Goal: Complete application form: Complete application form

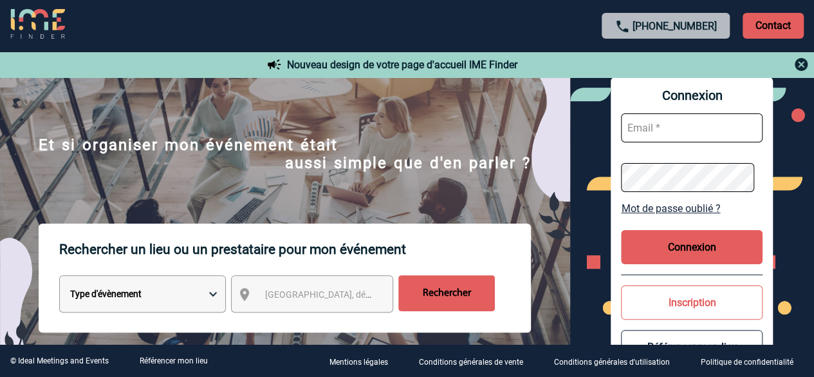
scroll to position [39, 0]
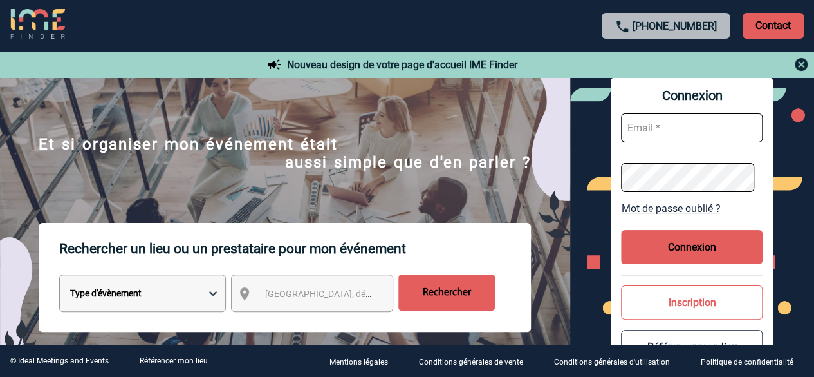
click at [215, 290] on select "Type d'évènement Séminaire avec nuitée Réunion Repas de groupe Team Building & …" at bounding box center [142, 292] width 167 height 37
click at [413, 108] on img at bounding box center [285, 200] width 570 height 323
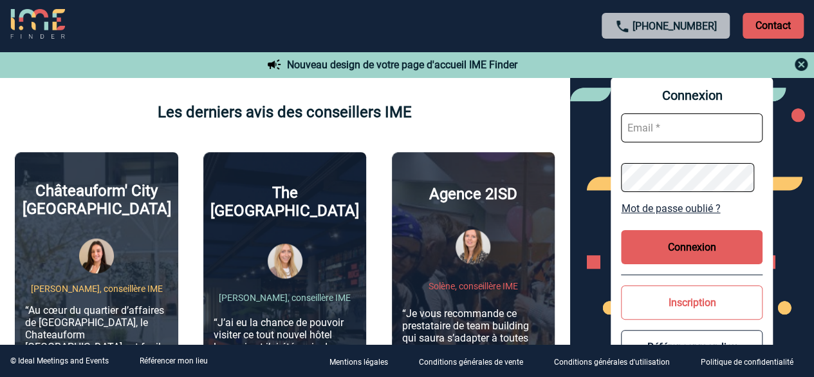
scroll to position [425, 0]
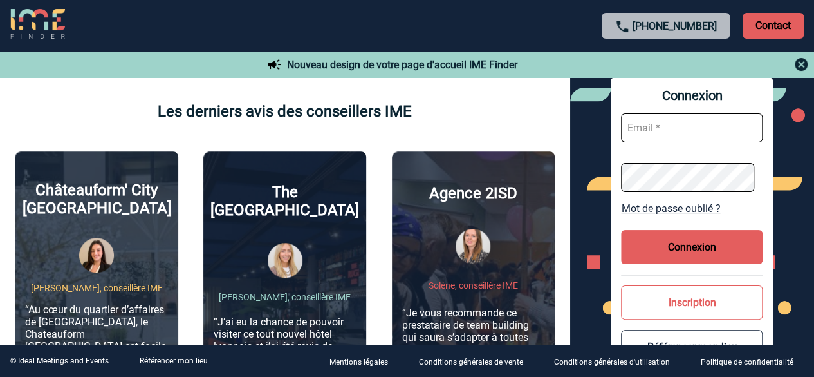
click at [725, 296] on button "Inscription" at bounding box center [692, 302] width 142 height 34
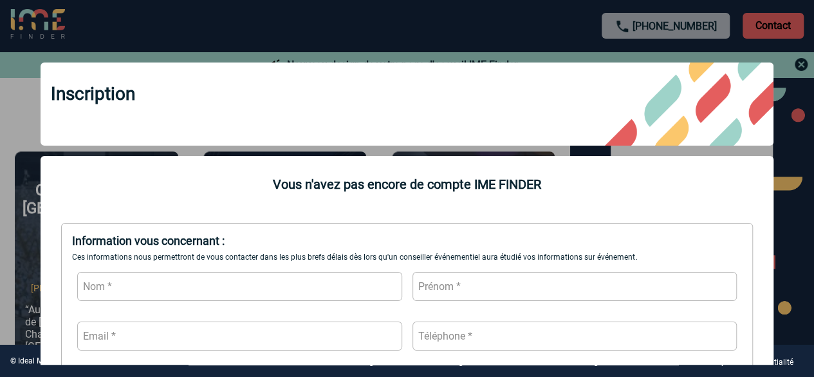
click at [202, 285] on input "text" at bounding box center [239, 286] width 324 height 29
type input "TESTE"
click at [447, 289] on input "text" at bounding box center [575, 286] width 324 height 29
type input "[PERSON_NAME]"
click at [306, 335] on input "text" at bounding box center [239, 335] width 324 height 29
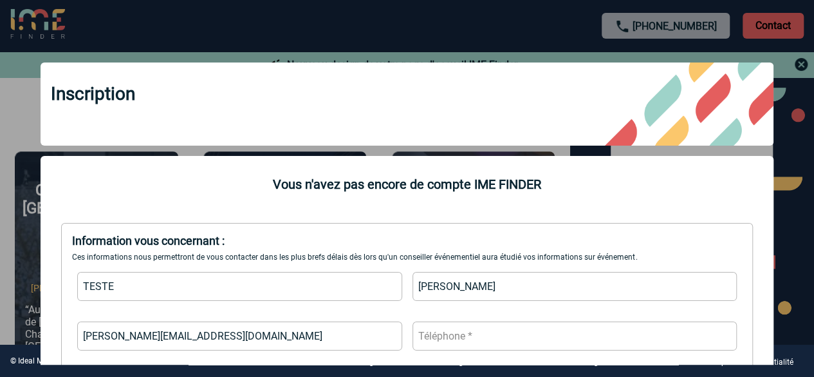
type input "[PERSON_NAME][EMAIL_ADDRESS][DOMAIN_NAME]"
click at [469, 336] on input "text" at bounding box center [575, 335] width 324 height 29
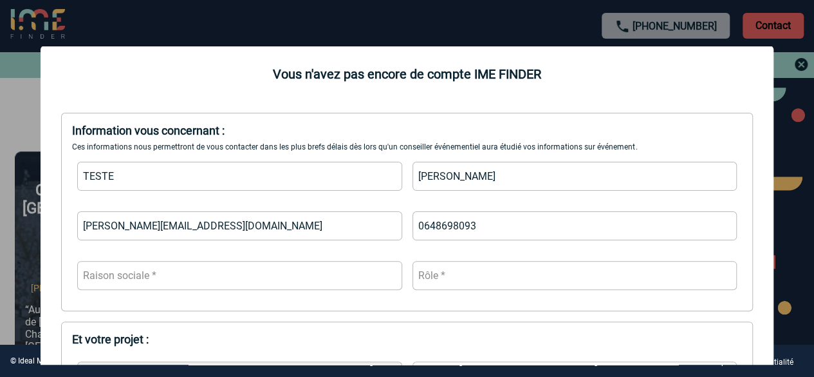
scroll to position [111, 0]
type input "0648698093"
click at [265, 277] on input "text" at bounding box center [239, 274] width 324 height 29
type input "Abeille Assurances"
click at [456, 271] on input "text" at bounding box center [575, 274] width 324 height 29
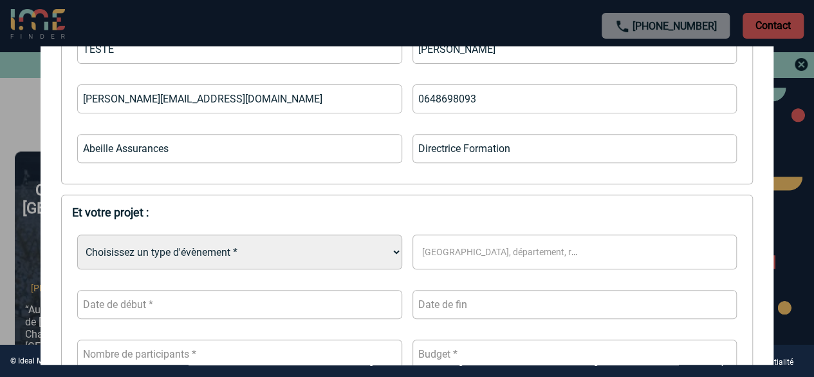
scroll to position [236, 0]
type input "Directrice Formation"
click at [388, 252] on select "Choisissez un type d'évènement * Séminaire avec nuitée Séminaire sans nuitée Re…" at bounding box center [239, 252] width 324 height 35
select select "4"
click at [77, 236] on select "Choisissez un type d'évènement * Séminaire avec nuitée Séminaire sans nuitée Re…" at bounding box center [239, 252] width 324 height 35
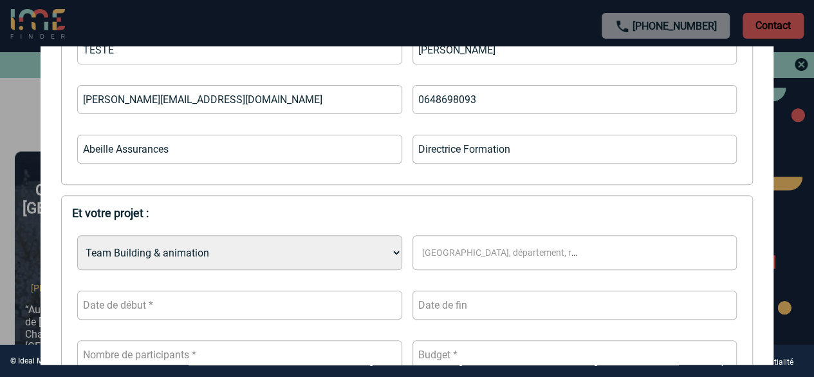
click at [485, 252] on span "[GEOGRAPHIC_DATA], département, région..." at bounding box center [514, 252] width 185 height 10
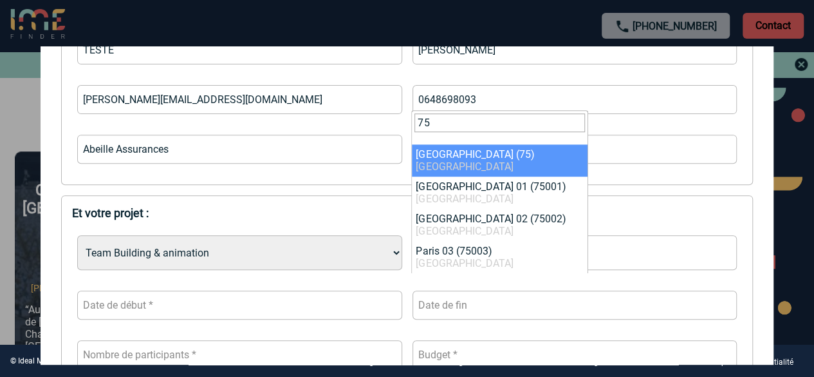
type input "75"
select select "3"
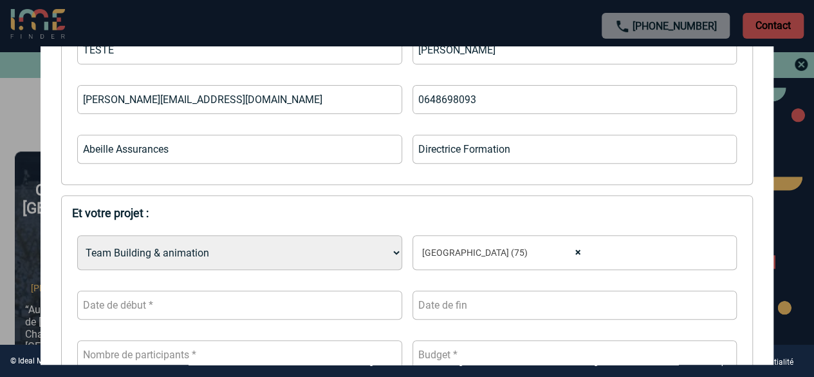
click at [358, 309] on input "text" at bounding box center [239, 304] width 324 height 29
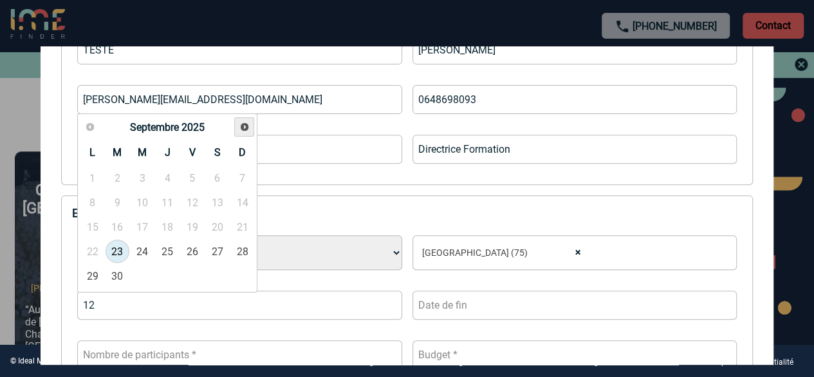
type input "12"
click at [245, 125] on span "Suivant" at bounding box center [244, 127] width 10 height 10
click at [191, 205] on link "12" at bounding box center [192, 202] width 24 height 23
type input "[DATE]"
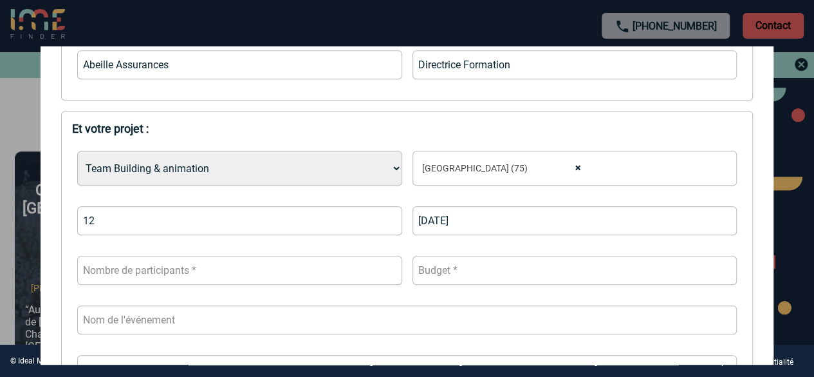
scroll to position [324, 0]
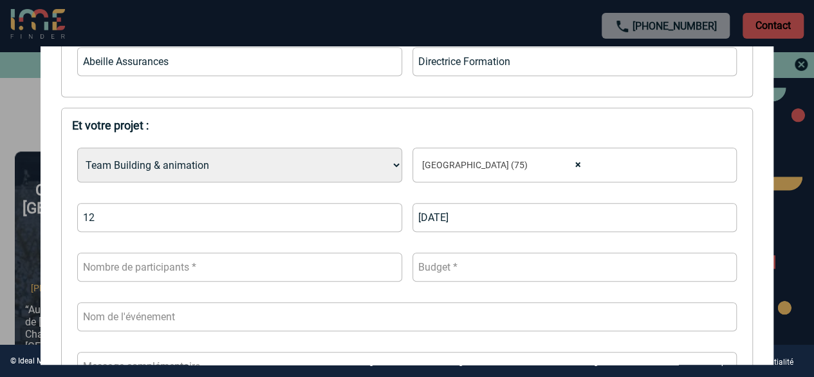
click at [274, 269] on input "number" at bounding box center [239, 266] width 324 height 29
click at [389, 267] on input "1" at bounding box center [239, 266] width 324 height 29
click at [389, 267] on input "2" at bounding box center [239, 266] width 324 height 29
click at [386, 265] on input "3" at bounding box center [239, 266] width 324 height 29
click at [386, 265] on input "4" at bounding box center [239, 266] width 324 height 29
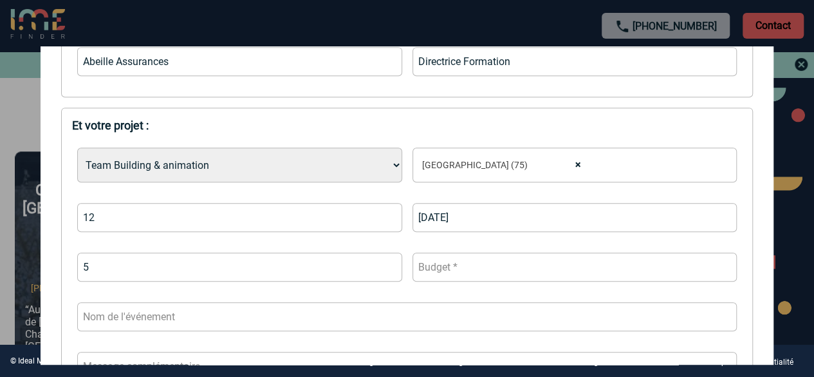
click at [386, 265] on input "5" at bounding box center [239, 266] width 324 height 29
click at [386, 265] on input "6" at bounding box center [239, 266] width 324 height 29
click at [386, 265] on input "7" at bounding box center [239, 266] width 324 height 29
click at [386, 265] on input "8" at bounding box center [239, 266] width 324 height 29
click at [386, 265] on input "9" at bounding box center [239, 266] width 324 height 29
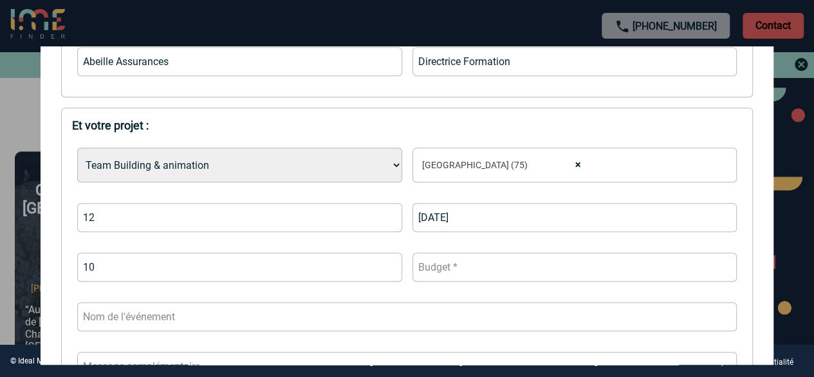
click at [386, 265] on input "10" at bounding box center [239, 266] width 324 height 29
click at [386, 265] on input "11" at bounding box center [239, 266] width 324 height 29
click at [386, 265] on input "12" at bounding box center [239, 266] width 324 height 29
click at [386, 265] on input "13" at bounding box center [239, 266] width 324 height 29
click at [386, 265] on input "14" at bounding box center [239, 266] width 324 height 29
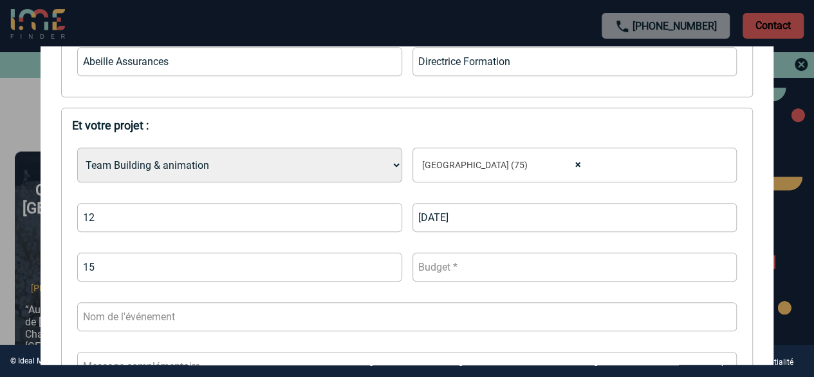
click at [386, 265] on input "15" at bounding box center [239, 266] width 324 height 29
click at [386, 265] on input "16" at bounding box center [239, 266] width 324 height 29
click at [386, 265] on input "17" at bounding box center [239, 266] width 324 height 29
click at [386, 265] on input "18" at bounding box center [239, 266] width 324 height 29
click at [386, 265] on input "19" at bounding box center [239, 266] width 324 height 29
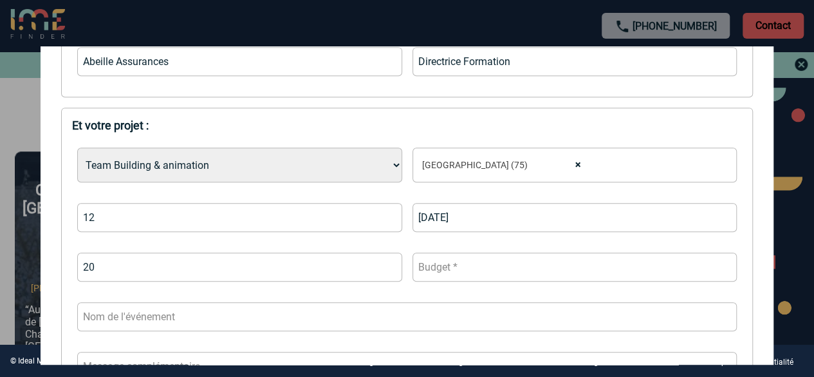
click at [386, 265] on input "20" at bounding box center [239, 266] width 324 height 29
click at [386, 265] on input "21" at bounding box center [239, 266] width 324 height 29
click at [386, 265] on input "22" at bounding box center [239, 266] width 324 height 29
click at [386, 265] on input "23" at bounding box center [239, 266] width 324 height 29
click at [386, 265] on input "24" at bounding box center [239, 266] width 324 height 29
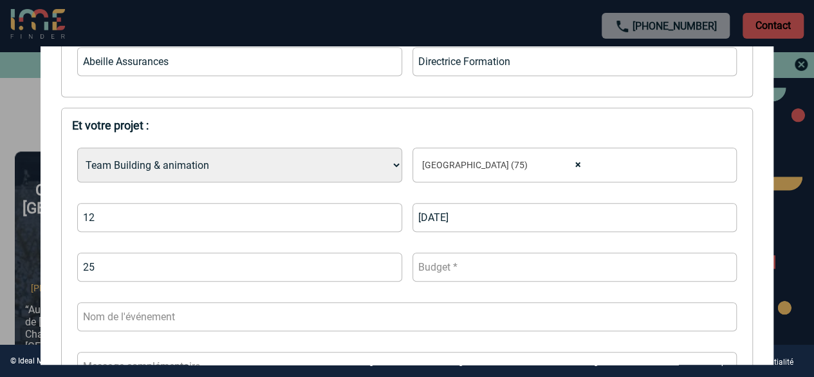
click at [386, 265] on input "25" at bounding box center [239, 266] width 324 height 29
click at [386, 265] on input "26" at bounding box center [239, 266] width 324 height 29
click at [386, 265] on input "27" at bounding box center [239, 266] width 324 height 29
click at [386, 265] on input "28" at bounding box center [239, 266] width 324 height 29
click at [386, 265] on input "29" at bounding box center [239, 266] width 324 height 29
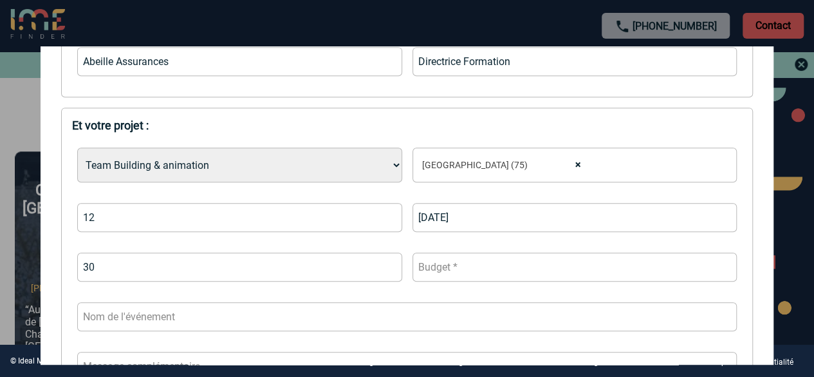
type input "30"
click at [386, 265] on input "30" at bounding box center [239, 266] width 324 height 29
click at [489, 271] on input "number" at bounding box center [575, 266] width 324 height 29
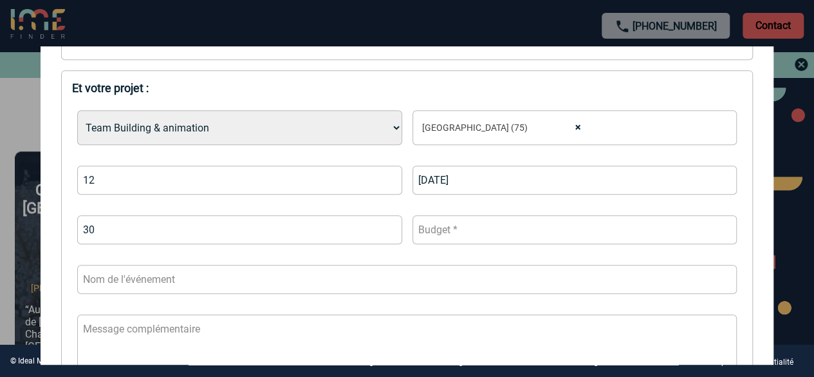
scroll to position [364, 0]
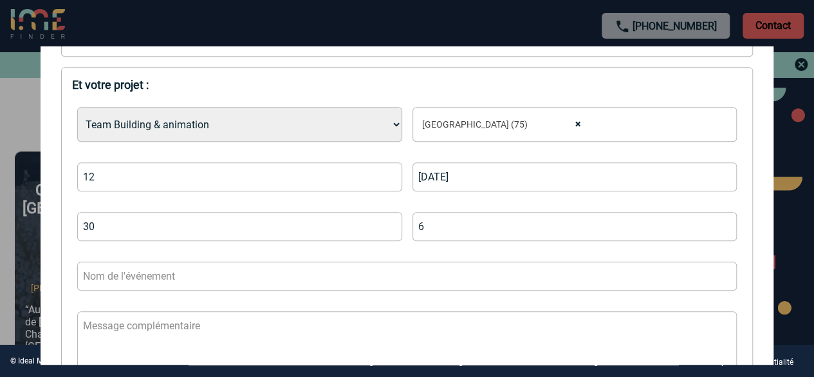
type input "6"
click at [716, 223] on input "6" at bounding box center [575, 226] width 324 height 29
type input "5000"
click at [276, 275] on input "text" at bounding box center [407, 275] width 660 height 29
click at [201, 274] on input "2vénement d'équipe de find 'année" at bounding box center [407, 275] width 660 height 29
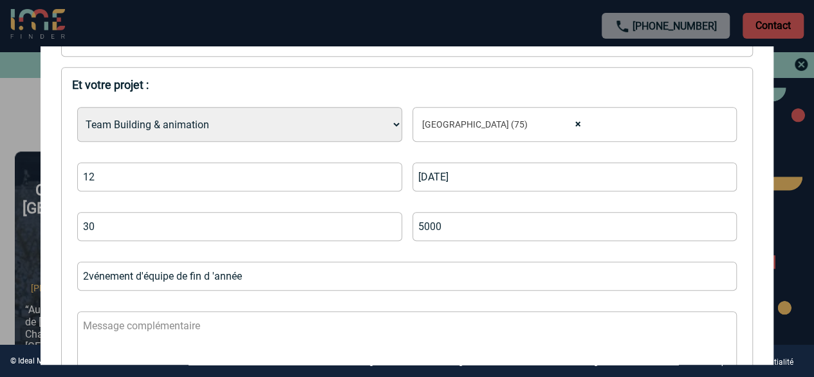
type input "2vénement d'équipe de fin d 'année"
click at [113, 325] on textarea at bounding box center [407, 350] width 660 height 78
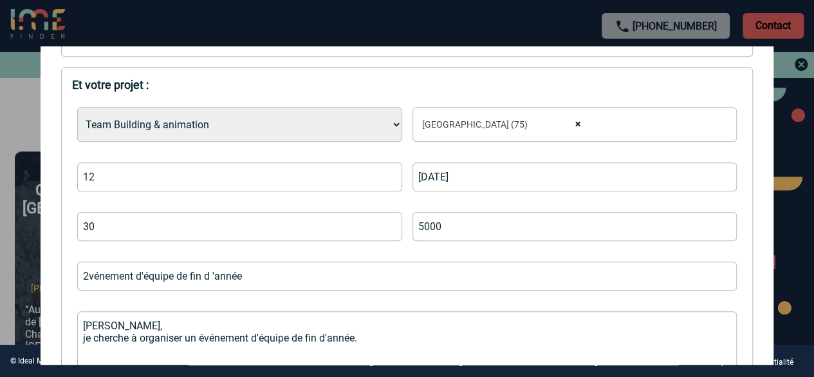
drag, startPoint x: 116, startPoint y: 323, endPoint x: 89, endPoint y: 325, distance: 27.2
click at [89, 325] on textarea "[PERSON_NAME], je cherche à organiser un événement d'équipe de fin d'année." at bounding box center [407, 350] width 660 height 78
click at [363, 338] on textarea "Bonjour, je cherche à organiser un événement d'équipe de fin d'année." at bounding box center [407, 350] width 660 height 78
type textarea "Bonjour, je cherche à organiser un événement d'équipe de fin d'année."
drag, startPoint x: 363, startPoint y: 338, endPoint x: 88, endPoint y: 276, distance: 282.4
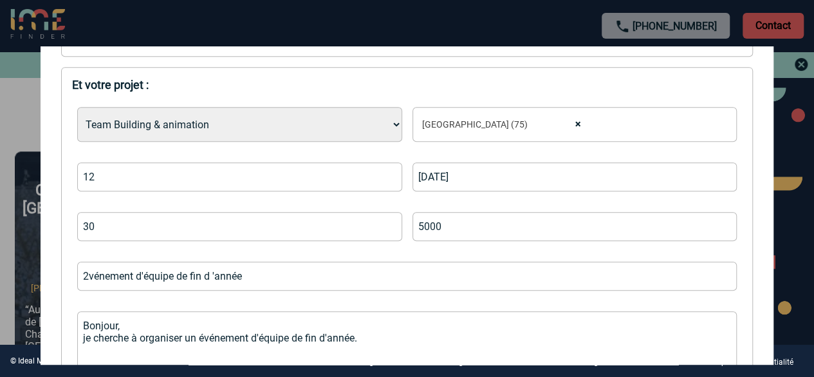
click at [88, 276] on input "2vénement d'équipe de fin d 'année" at bounding box center [407, 275] width 660 height 29
type input "Evénement d'équipe de fin d 'année"
click at [384, 338] on textarea "Bonjour, je cherche à organiser un événement d'équipe de fin d'année." at bounding box center [407, 350] width 660 height 78
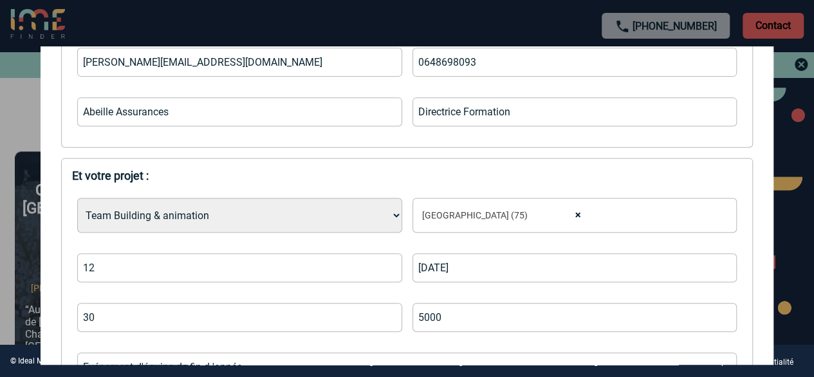
scroll to position [274, 0]
click at [138, 265] on input "12" at bounding box center [239, 266] width 324 height 29
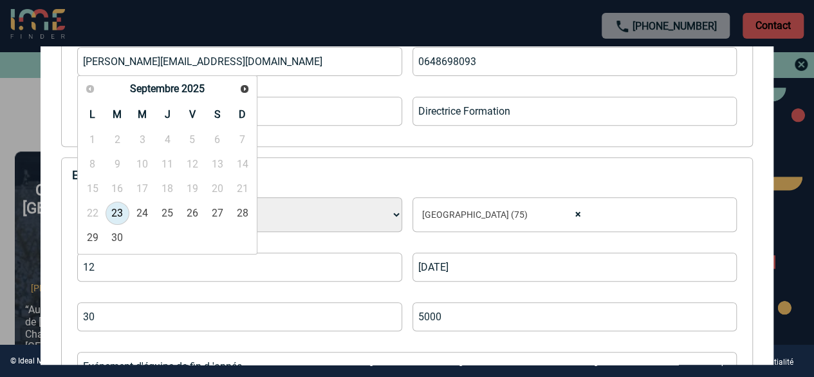
click at [138, 265] on input "12" at bounding box center [239, 266] width 324 height 29
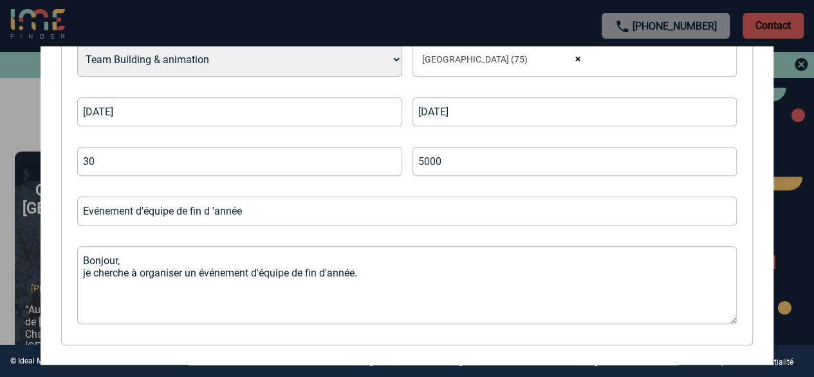
scroll to position [429, 0]
type input "[DATE]"
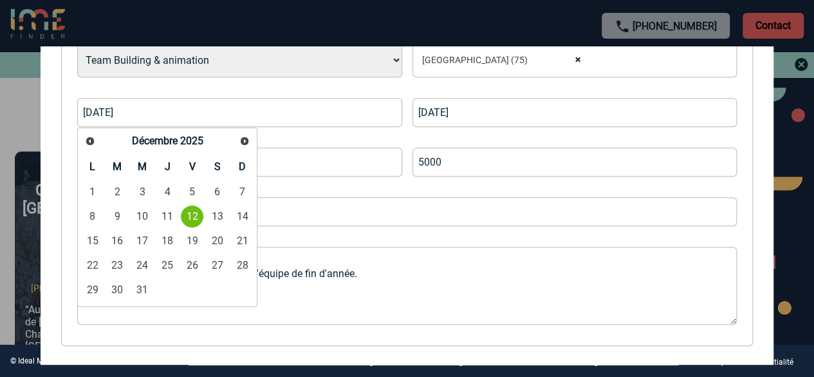
click at [353, 232] on div "Choisissez un type d'évènement * Séminaire avec nuitée Séminaire sans nuitée Re…" at bounding box center [407, 183] width 670 height 303
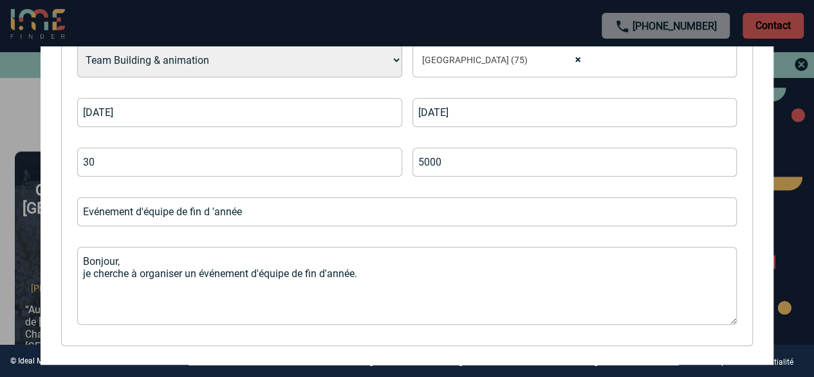
click at [367, 272] on textarea "Bonjour, je cherche à organiser un événement d'équipe de fin d'année." at bounding box center [407, 286] width 660 height 78
drag, startPoint x: 101, startPoint y: 158, endPoint x: 74, endPoint y: 165, distance: 27.8
click at [74, 165] on div "Choisissez un type d'évènement * Séminaire avec nuitée Séminaire sans nuitée Re…" at bounding box center [407, 183] width 670 height 303
type input "37"
click at [366, 274] on textarea "Bonjour, je cherche à organiser un événement d'équipe de fin d'année." at bounding box center [407, 286] width 660 height 78
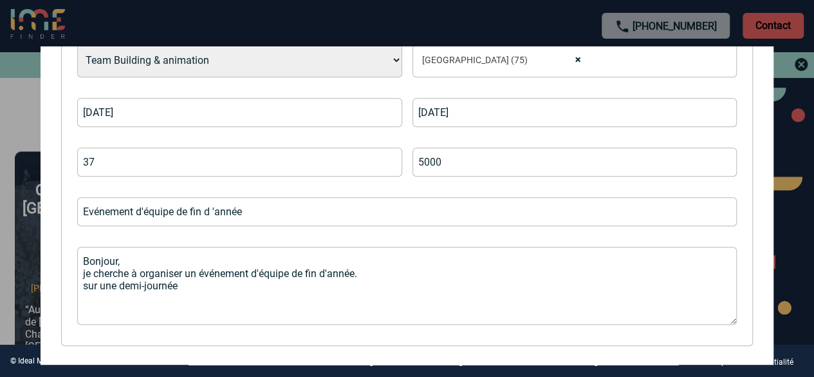
click at [366, 274] on textarea "Bonjour, je cherche à organiser un événement d'équipe de fin d'année. sur une d…" at bounding box center [407, 286] width 660 height 78
click at [462, 275] on textarea "Bonjour, je cherche à organiser un événement d'équipe de fin d'année, sur une d…" at bounding box center [407, 286] width 660 height 78
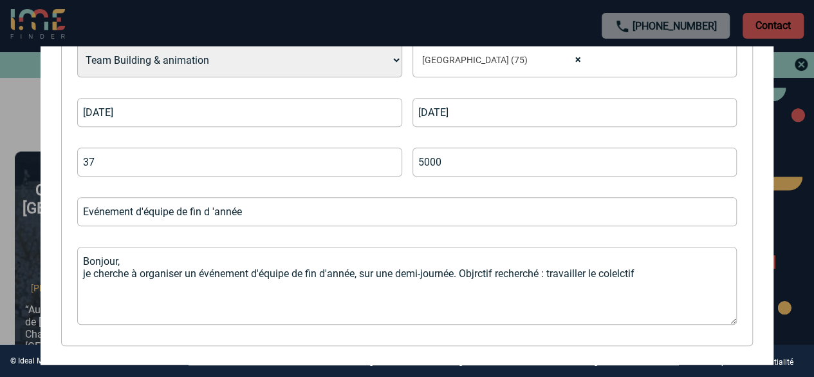
click at [464, 274] on textarea "Bonjour, je cherche à organiser un événement d'équipe de fin d'année, sur une d…" at bounding box center [407, 286] width 660 height 78
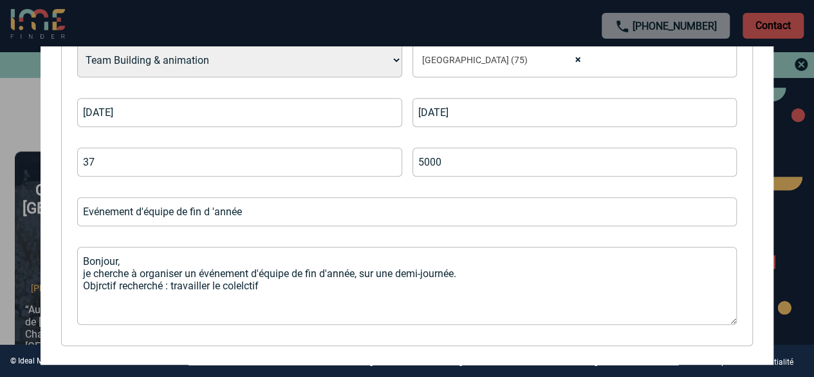
click at [102, 285] on textarea "Bonjour, je cherche à organiser un événement d'équipe de fin d'année, sur une d…" at bounding box center [407, 286] width 660 height 78
click at [243, 283] on textarea "Bonjour, je cherche à organiser un événement d'équipe de fin d'année, sur une d…" at bounding box center [407, 286] width 660 height 78
click at [275, 286] on textarea "Bonjour, je cherche à organiser un événement d'équipe de fin d'année, sur une d…" at bounding box center [407, 286] width 660 height 78
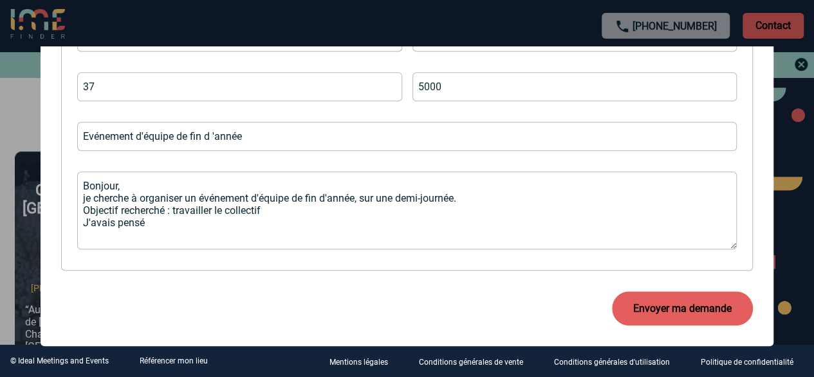
scroll to position [505, 0]
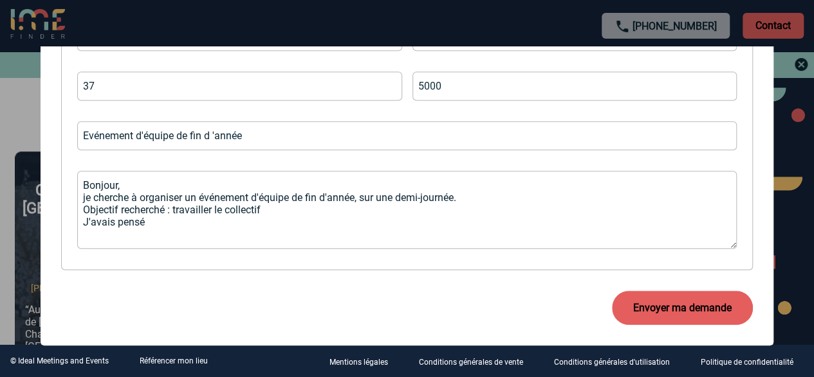
drag, startPoint x: 146, startPoint y: 221, endPoint x: 62, endPoint y: 223, distance: 83.1
click at [62, 223] on div "Et votre projet : Choisissez un type d'évènement * Séminaire avec nuitée Sémina…" at bounding box center [407, 98] width 692 height 343
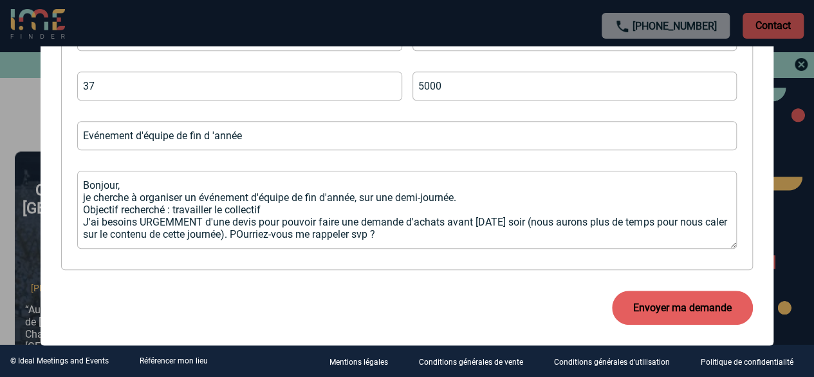
click at [224, 223] on textarea "Bonjour, je cherche à organiser un événement d'équipe de fin d'année, sur une d…" at bounding box center [407, 210] width 660 height 78
click at [247, 234] on textarea "Bonjour, je cherche à organiser un événement d'équipe de fin d'année, sur une d…" at bounding box center [407, 210] width 660 height 78
click at [306, 233] on textarea "Bonjour, je cherche à organiser un événement d'équipe de fin d'année, sur une d…" at bounding box center [407, 210] width 660 height 78
click at [456, 236] on textarea "Bonjour, je cherche à organiser un événement d'équipe de fin d'année, sur une d…" at bounding box center [407, 210] width 660 height 78
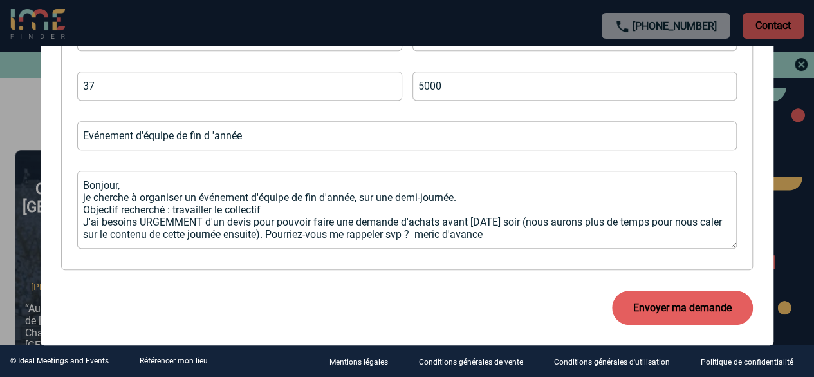
click at [689, 308] on button "Envoyer ma demande" at bounding box center [682, 307] width 141 height 34
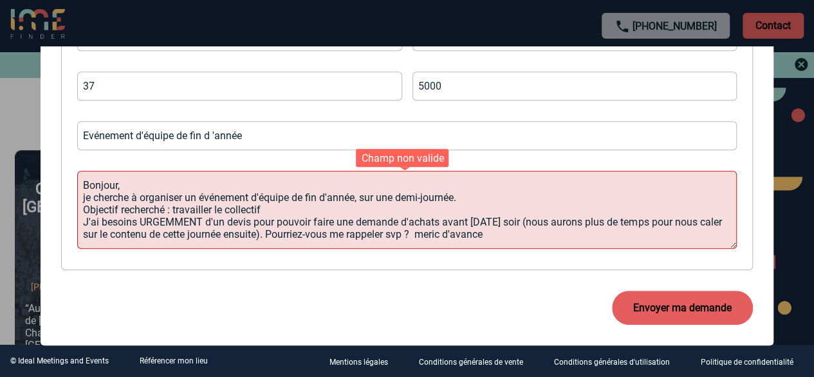
scroll to position [446, 0]
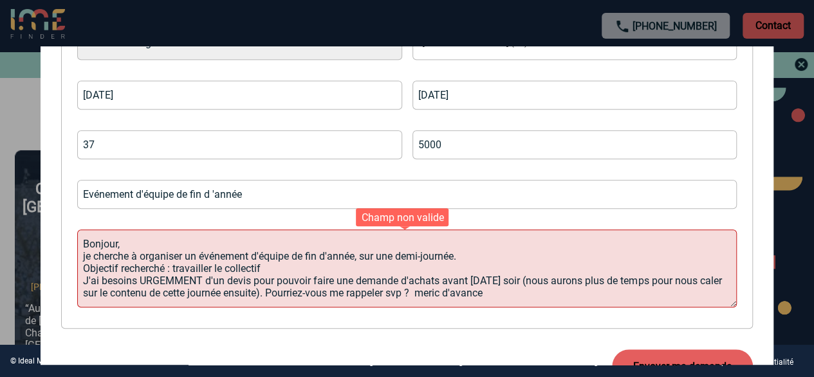
click at [468, 294] on textarea "Bonjour, je cherche à organiser un événement d'équipe de fin d'année, sur une d…" at bounding box center [407, 268] width 660 height 78
type textarea "Bonjour, je cherche à organiser un événement d'équipe de fin d'année, sur une d…"
drag, startPoint x: 521, startPoint y: 292, endPoint x: 53, endPoint y: 236, distance: 470.7
click at [53, 236] on form "Information vous concernant : Ces informations nous permettront de vous contact…" at bounding box center [407, 84] width 733 height 637
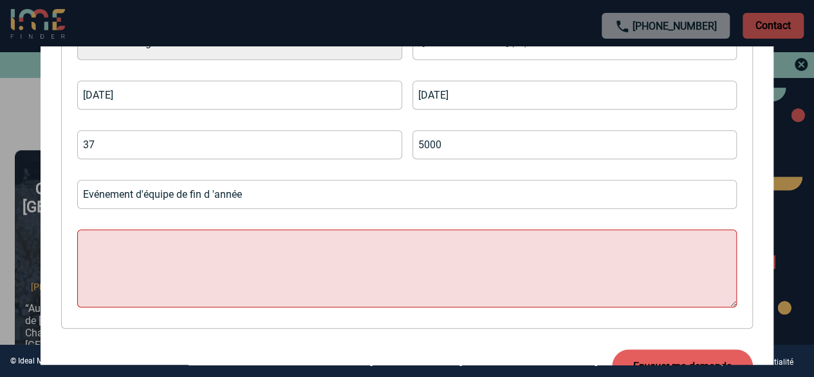
click at [243, 209] on div "Choisissez un type d'évènement * Séminaire avec nuitée Séminaire sans nuitée Re…" at bounding box center [407, 166] width 670 height 303
click at [239, 239] on textarea at bounding box center [407, 268] width 660 height 78
paste textarea "Bonjour, je cherche à organiser un événement d'équipe de fin d'année, sur une d…"
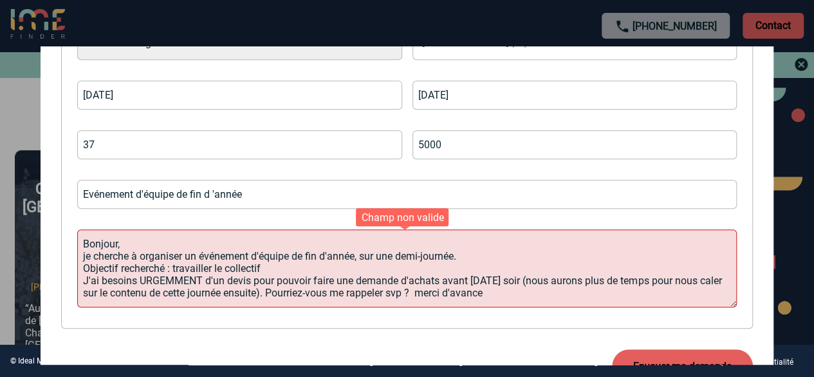
click at [142, 243] on textarea "Bonjour, je cherche à organiser un événement d'équipe de fin d'année, sur une d…" at bounding box center [407, 268] width 660 height 78
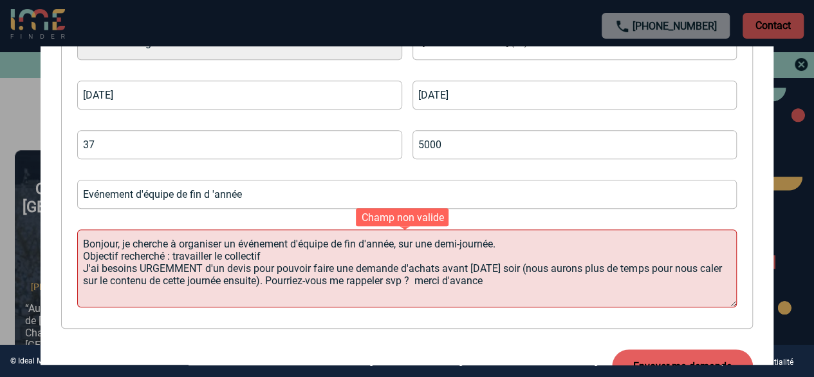
click at [518, 244] on textarea "Bonjour, je cherche à organiser un événement d'équipe de fin d'année, sur une d…" at bounding box center [407, 268] width 660 height 78
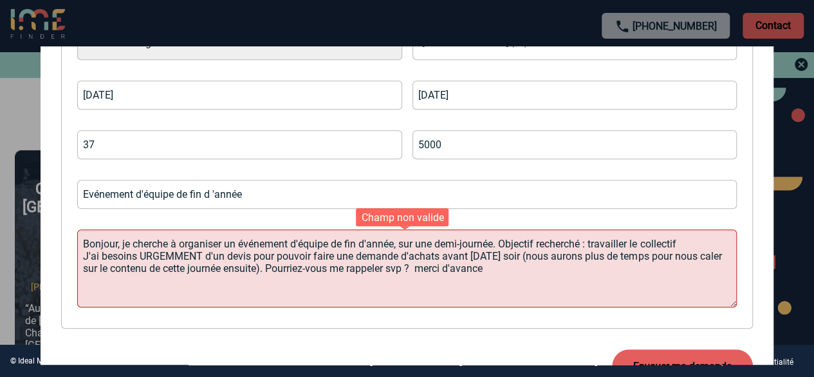
scroll to position [505, 0]
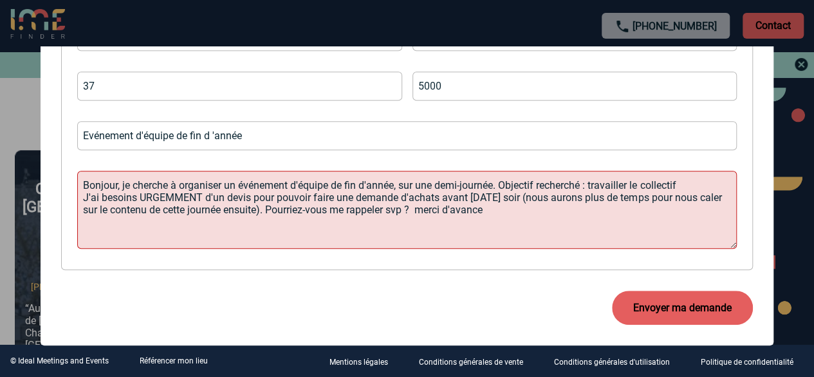
click at [695, 304] on button "Envoyer ma demande" at bounding box center [682, 307] width 141 height 34
click at [417, 159] on div "Choisissez un type d'évènement * Séminaire avec nuitée Séminaire sans nuitée Re…" at bounding box center [407, 107] width 670 height 303
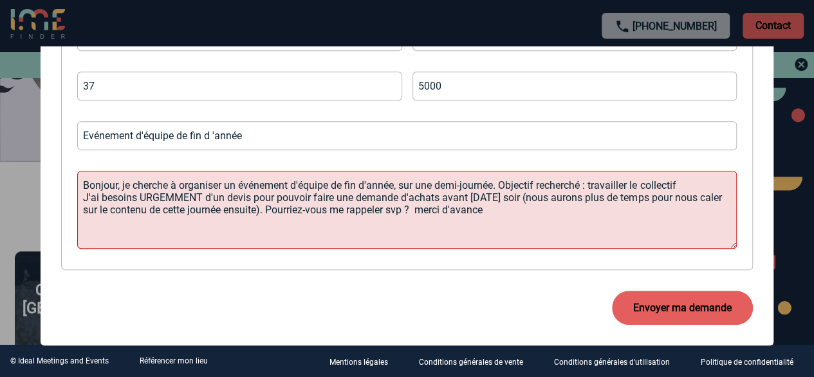
scroll to position [504, 0]
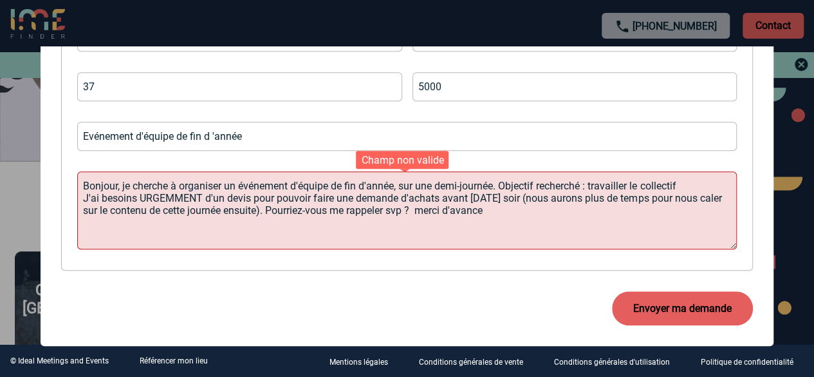
click at [507, 212] on textarea "Bonjour, je cherche à organiser un événement d'équipe de fin d'année, sur une d…" at bounding box center [407, 210] width 660 height 78
type textarea "Bonjour, je cherche à organiser un événement d'équipe de fin d'année, sur une d…"
drag, startPoint x: 493, startPoint y: 209, endPoint x: 62, endPoint y: 182, distance: 431.6
click at [62, 182] on div "Et votre projet : Choisissez un type d'évènement * Séminaire avec nuitée Sémina…" at bounding box center [407, 98] width 692 height 343
click at [410, 162] on div "Choisissez un type d'évènement * Séminaire avec nuitée Séminaire sans nuitée Re…" at bounding box center [407, 108] width 670 height 303
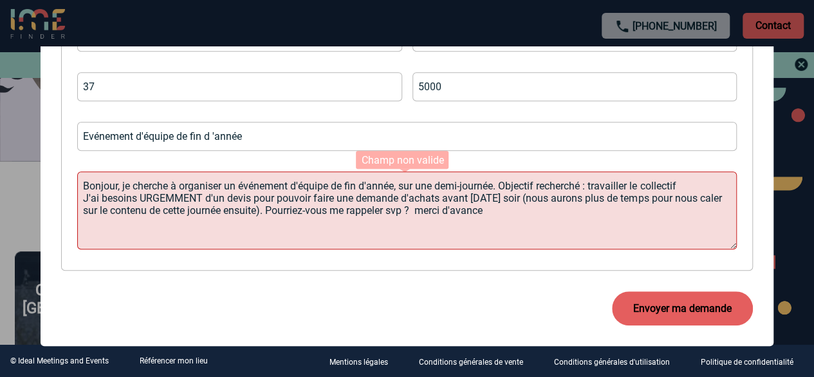
drag, startPoint x: 493, startPoint y: 214, endPoint x: 44, endPoint y: 169, distance: 451.6
click at [44, 169] on form "Information vous concernant : Ces informations nous permettront de vous contact…" at bounding box center [407, 26] width 733 height 637
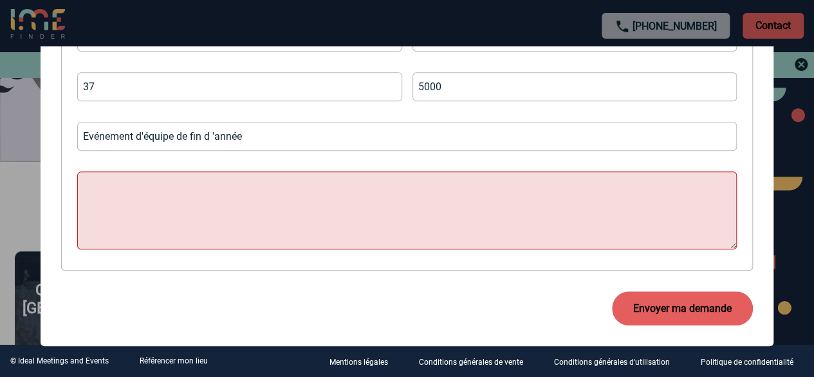
drag, startPoint x: 231, startPoint y: 364, endPoint x: 493, endPoint y: 209, distance: 304.5
click at [493, 209] on textarea at bounding box center [407, 210] width 660 height 78
click at [657, 300] on button "Envoyer ma demande" at bounding box center [682, 308] width 141 height 34
click at [656, 315] on button "Envoyer ma demande" at bounding box center [682, 308] width 141 height 34
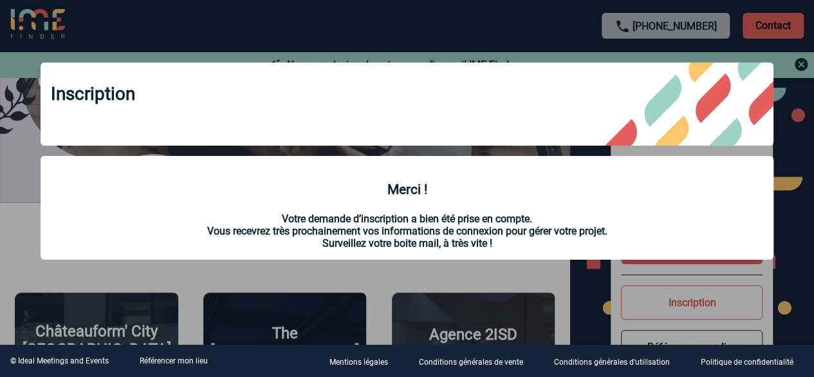
scroll to position [285, 0]
click at [642, 27] on div at bounding box center [407, 188] width 814 height 377
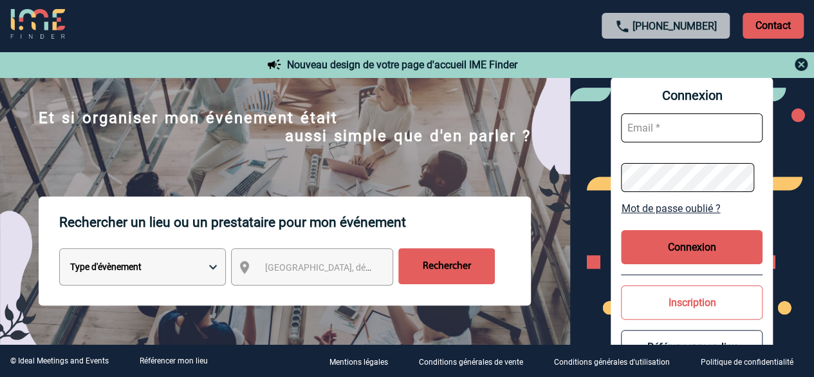
scroll to position [0, 0]
